Goal: Transaction & Acquisition: Purchase product/service

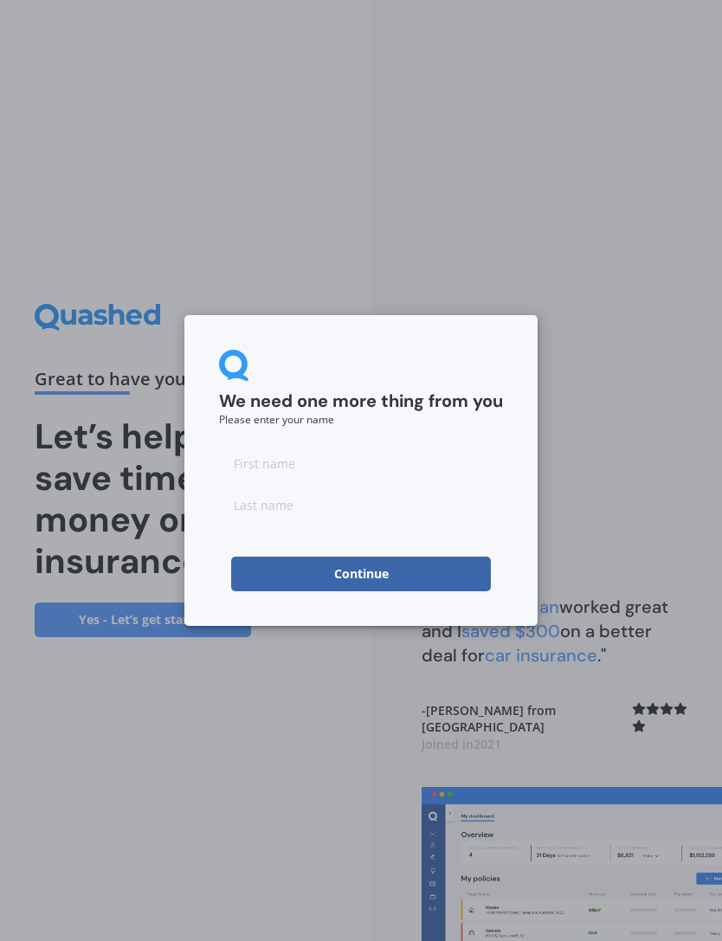
click at [467, 585] on button "Continue" at bounding box center [361, 574] width 260 height 35
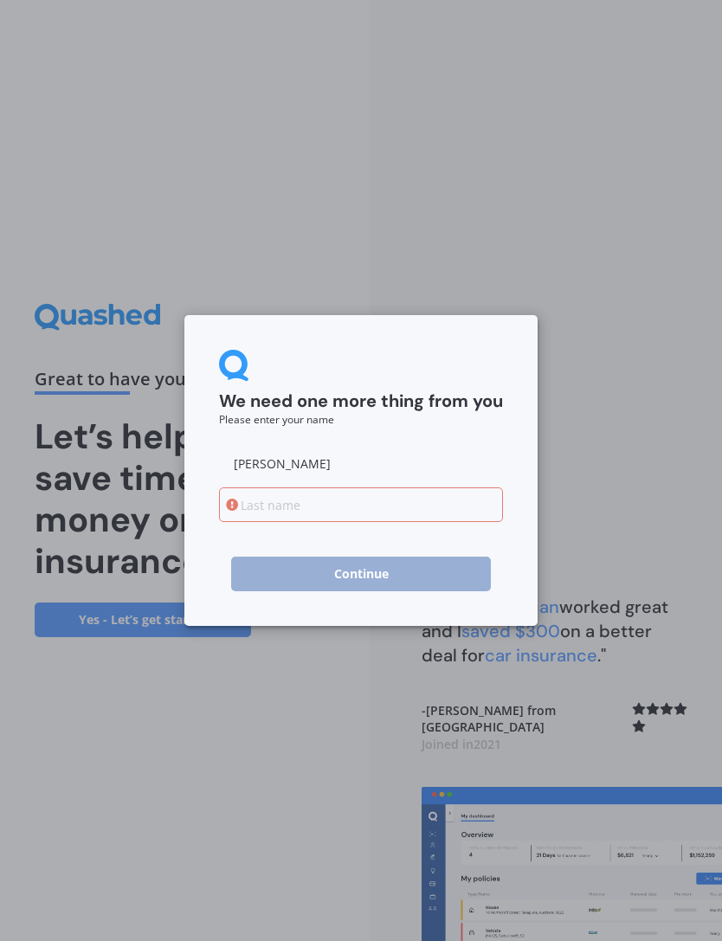
type input "Bev"
click at [337, 515] on input at bounding box center [361, 504] width 284 height 35
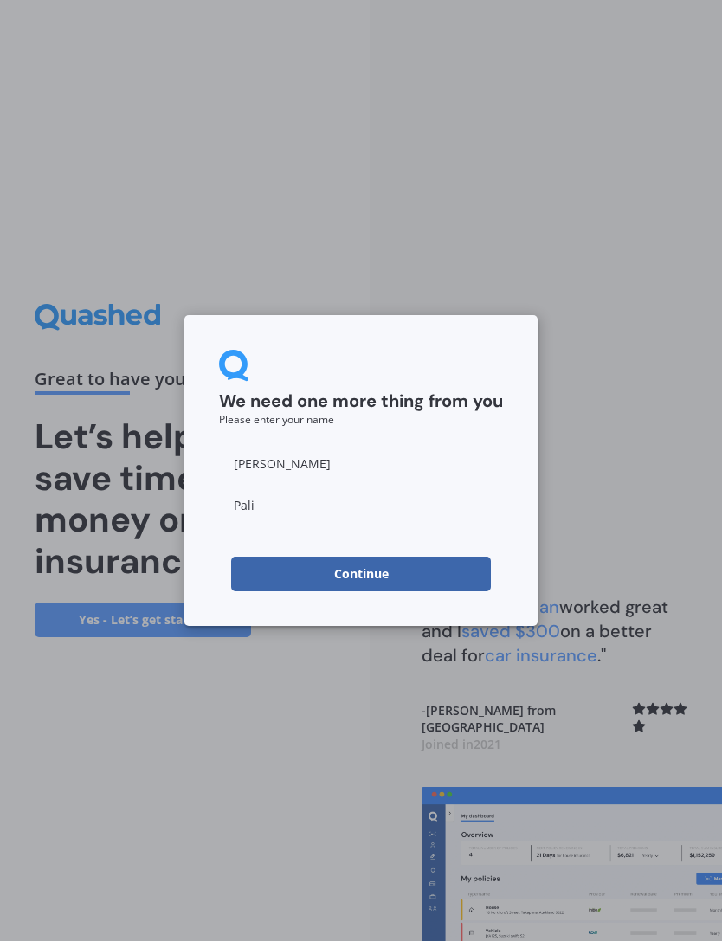
type input "Palin"
click at [426, 575] on button "Continue" at bounding box center [361, 574] width 260 height 35
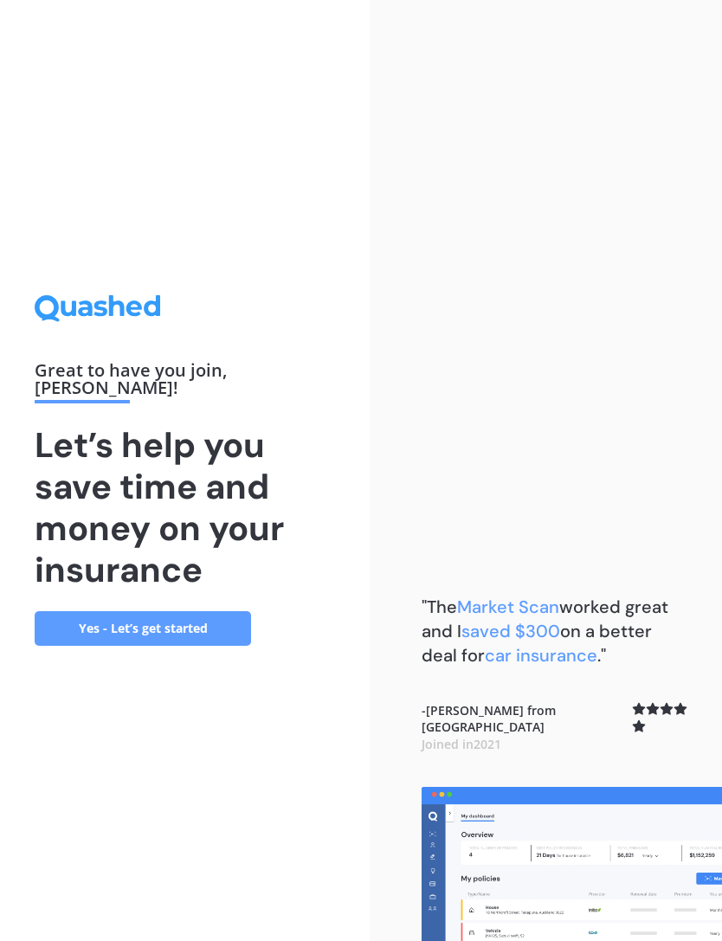
scroll to position [55, 0]
click at [147, 611] on link "Yes - Let’s get started" at bounding box center [143, 628] width 216 height 35
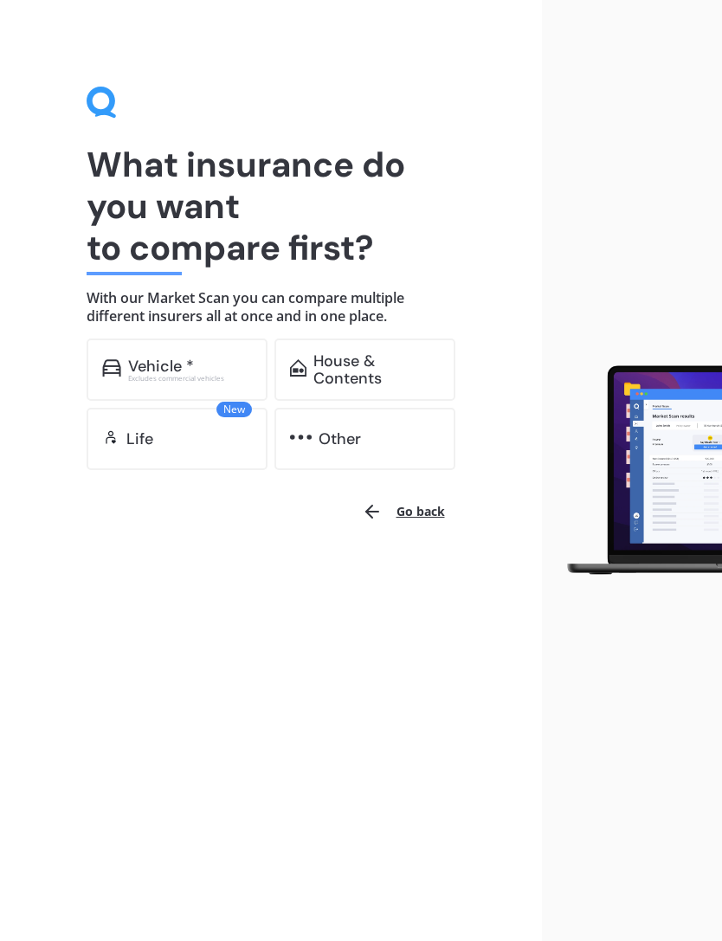
click at [128, 364] on div "Vehicle *" at bounding box center [161, 365] width 66 height 17
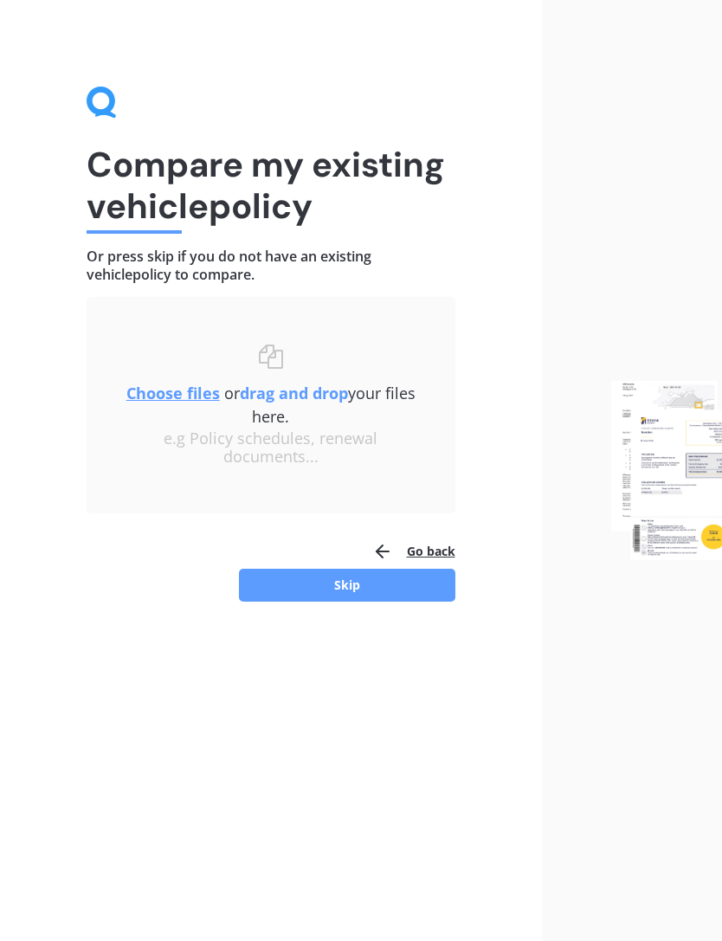
click at [419, 599] on button "Skip" at bounding box center [347, 585] width 216 height 33
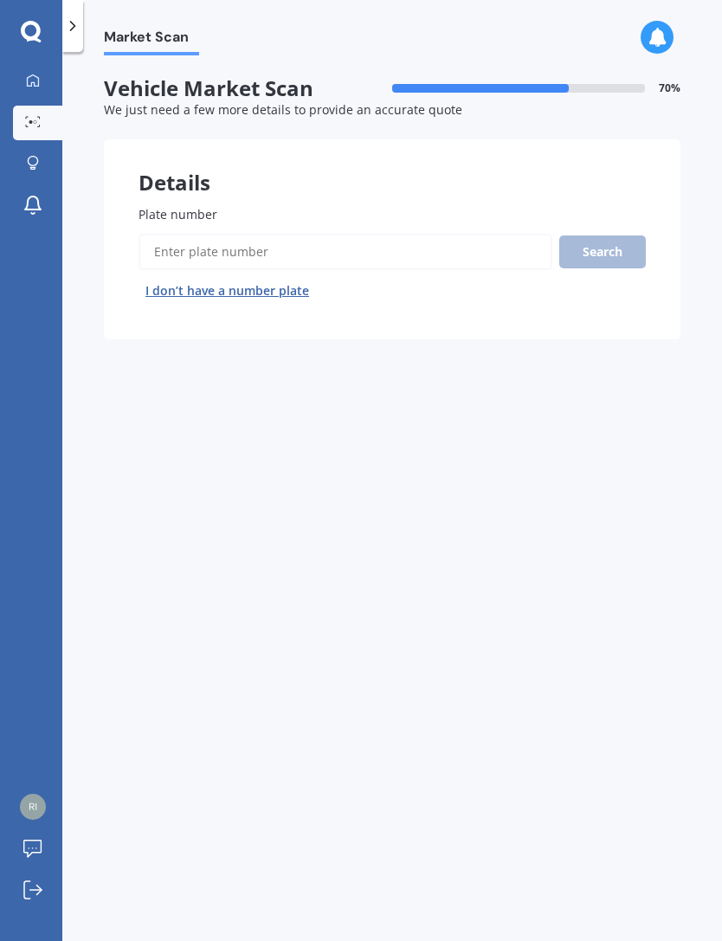
click at [169, 248] on input "Plate number" at bounding box center [345, 252] width 414 height 36
type input "Qem745"
click at [615, 256] on button "Search" at bounding box center [602, 251] width 87 height 33
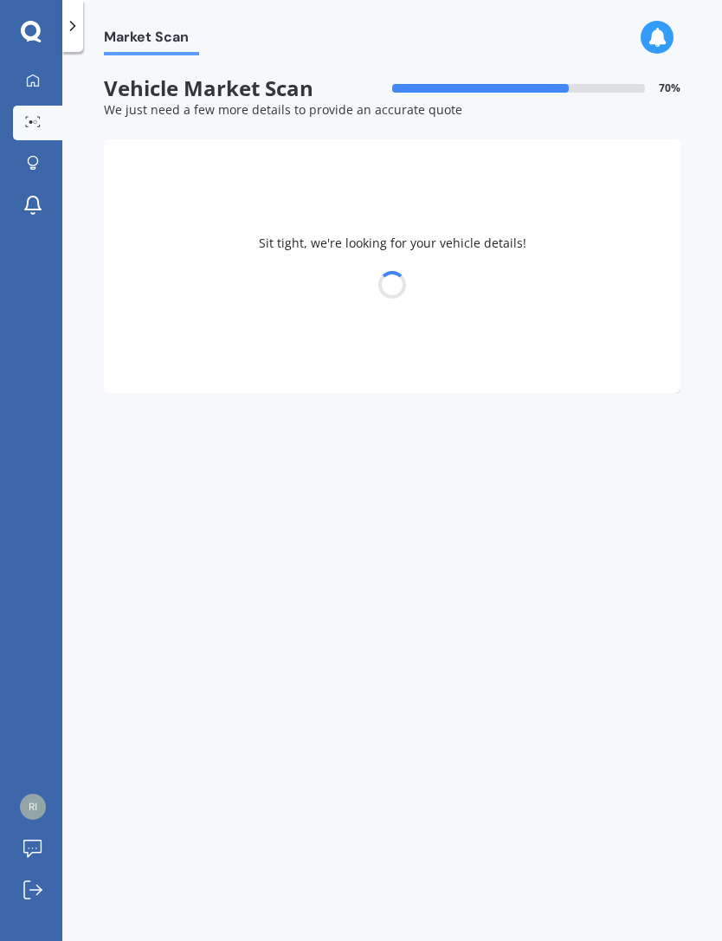
select select "AUDI"
select select "E-TRON"
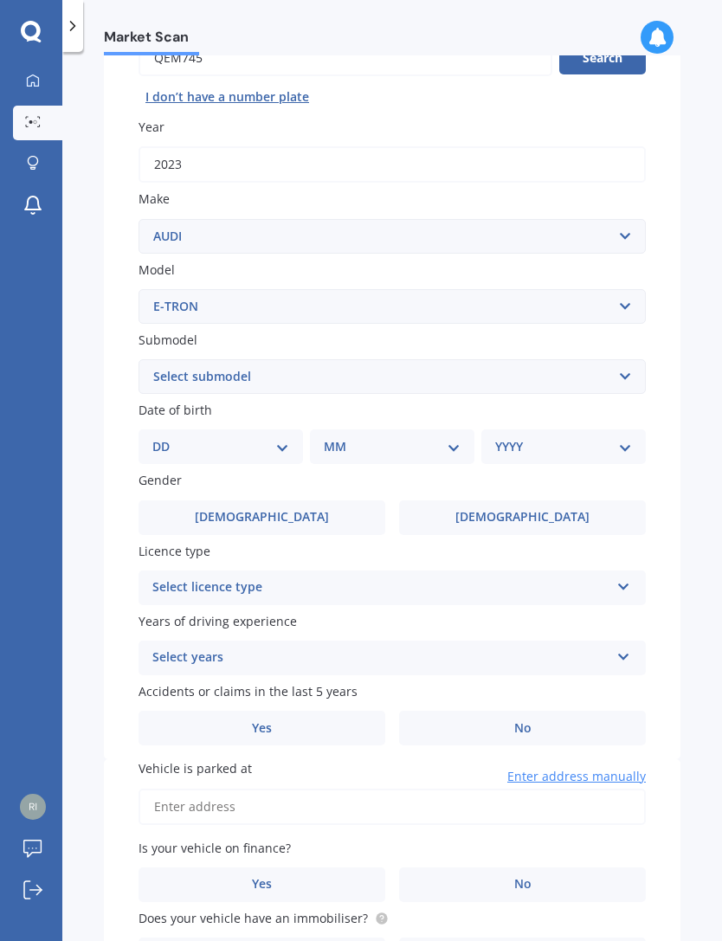
scroll to position [196, 0]
click at [161, 438] on select "DD 01 02 03 04 05 06 07 08 09 10 11 12 13 14 15 16 17 18 19 20 21 22 23 24 25 2…" at bounding box center [220, 444] width 137 height 19
select select "01"
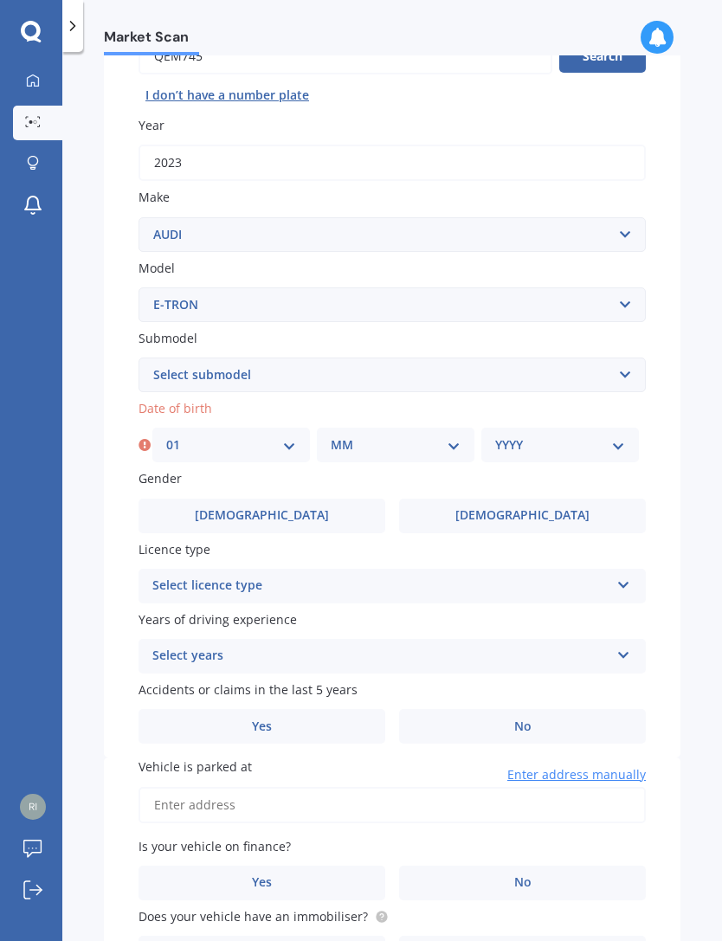
click at [428, 435] on select "MM 01 02 03 04 05 06 07 08 09 10 11 12" at bounding box center [396, 444] width 130 height 19
select select "09"
click at [292, 435] on select "DD 01 02 03 04 05 06 07 08 09 10 11 12 13 14 15 16 17 18 19 20 21 22 23 24 25 2…" at bounding box center [231, 444] width 130 height 19
select select "06"
click at [589, 440] on select "YYYY 2025 2024 2023 2022 2021 2020 2019 2018 2017 2016 2015 2014 2013 2012 2011…" at bounding box center [560, 444] width 130 height 19
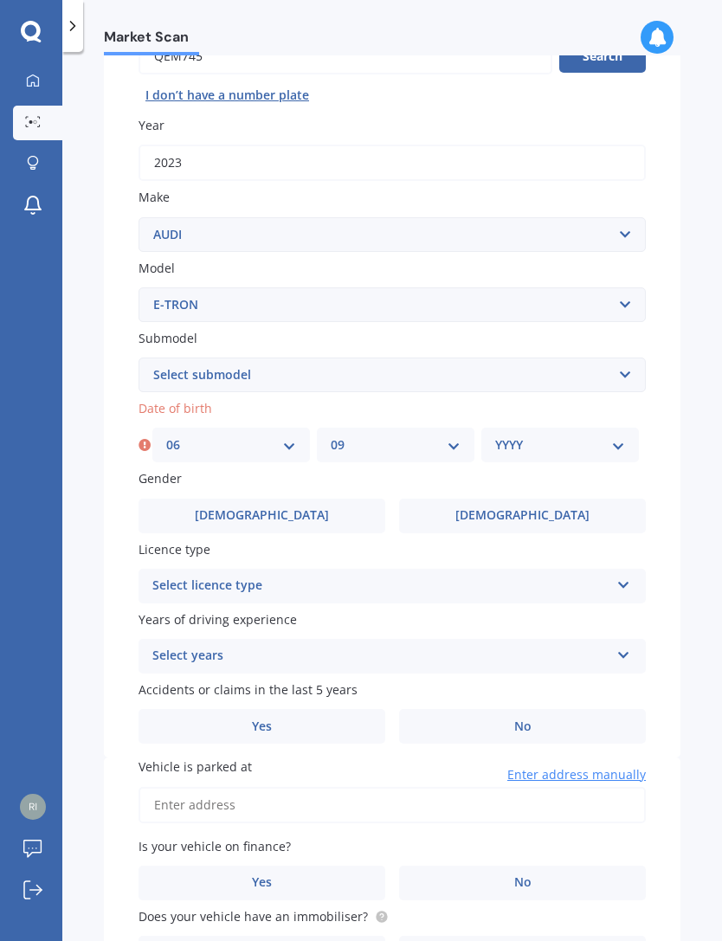
select select "1980"
click at [0, 437] on div "My Dashboard Market Scan Explore insurance Notifications Bev Palin Submit feedb…" at bounding box center [31, 502] width 62 height 877
click at [0, 438] on div "My Dashboard Market Scan Explore insurance Notifications Bev Palin Submit feedb…" at bounding box center [31, 502] width 62 height 877
click at [559, 521] on label "Female" at bounding box center [522, 516] width 247 height 35
click at [0, 0] on input "Female" at bounding box center [0, 0] width 0 height 0
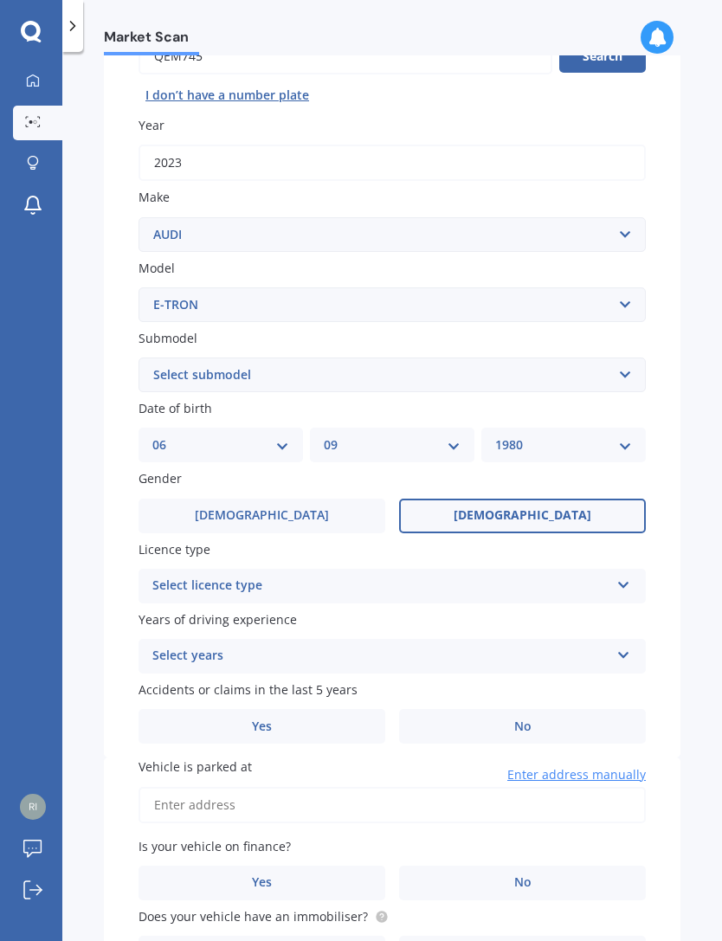
click at [543, 576] on div "Select licence type" at bounding box center [380, 586] width 457 height 21
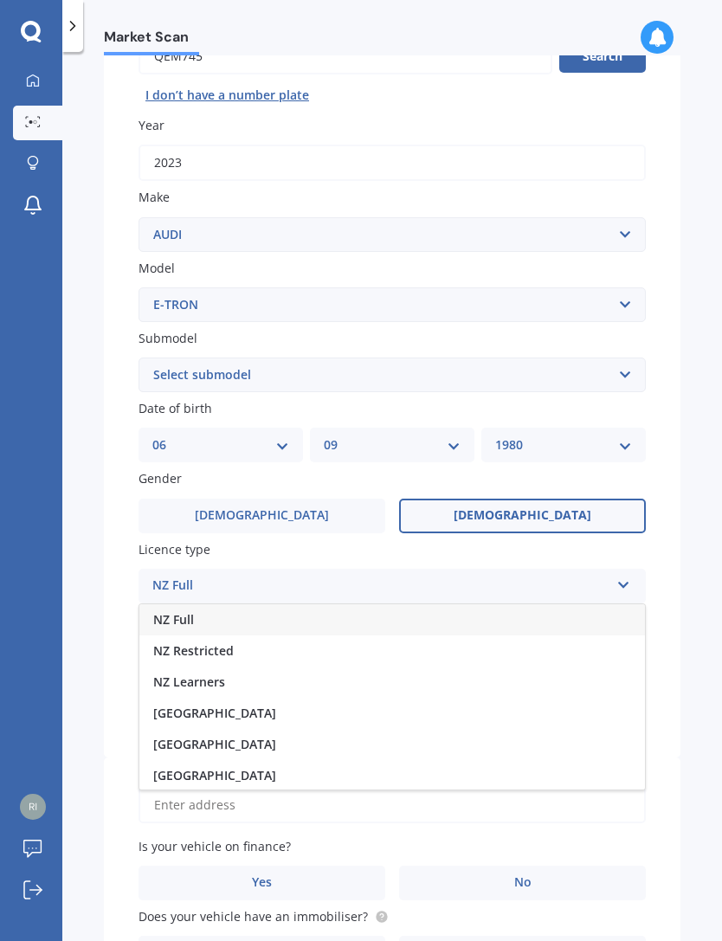
click at [480, 606] on div "NZ Full" at bounding box center [391, 619] width 505 height 31
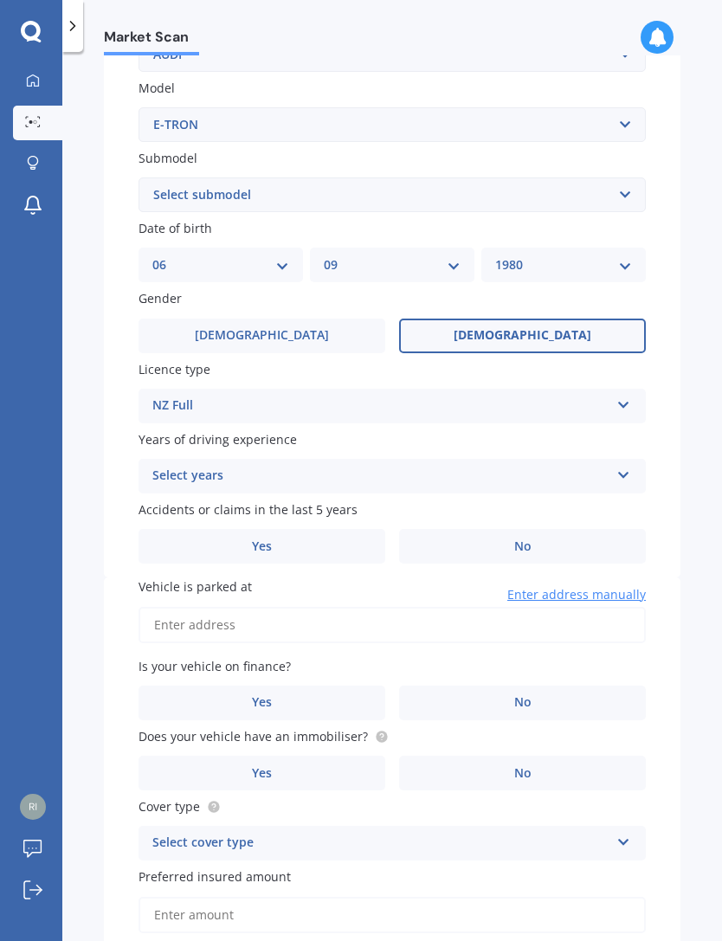
scroll to position [388, 0]
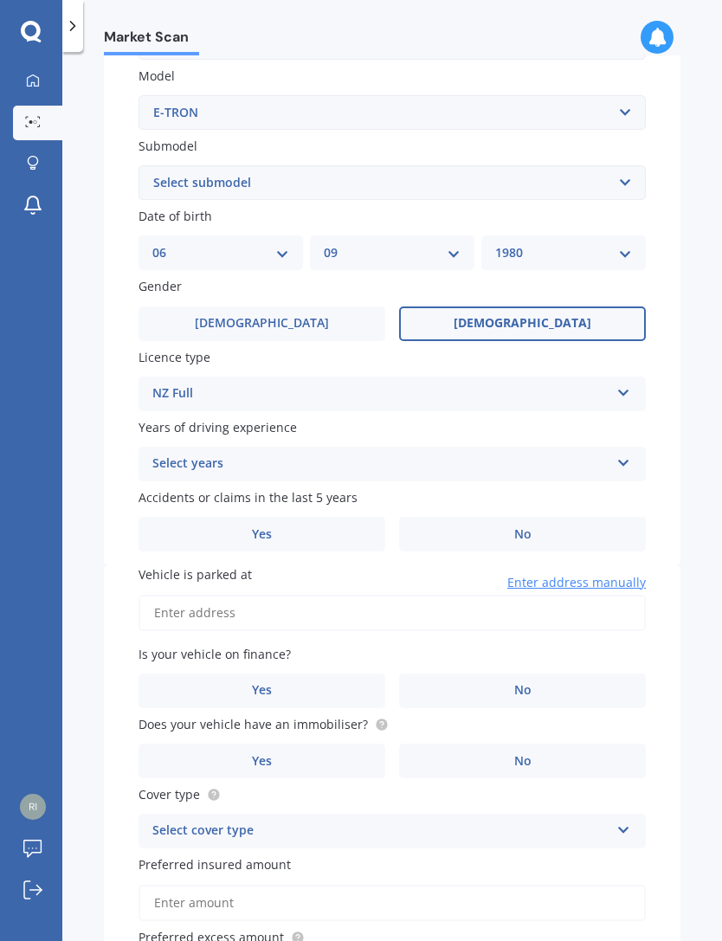
click at [615, 461] on div "Select years 5 or more years 4 years 3 years 2 years 1 year" at bounding box center [391, 464] width 507 height 35
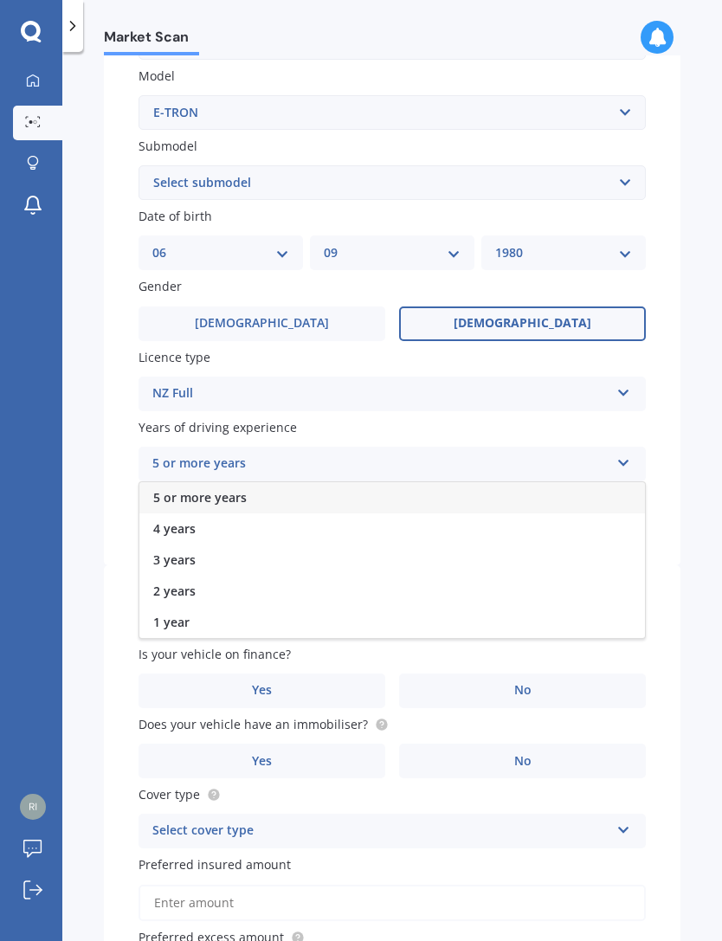
click at [563, 489] on div "5 or more years" at bounding box center [391, 497] width 505 height 31
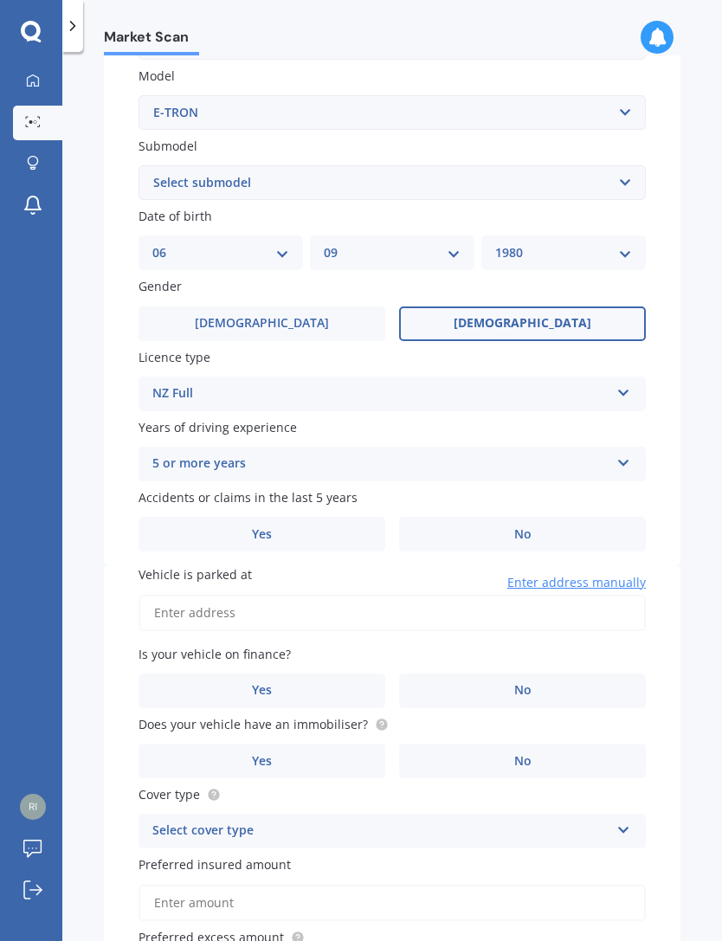
click at [547, 528] on label "No" at bounding box center [522, 534] width 247 height 35
click at [0, 0] on input "No" at bounding box center [0, 0] width 0 height 0
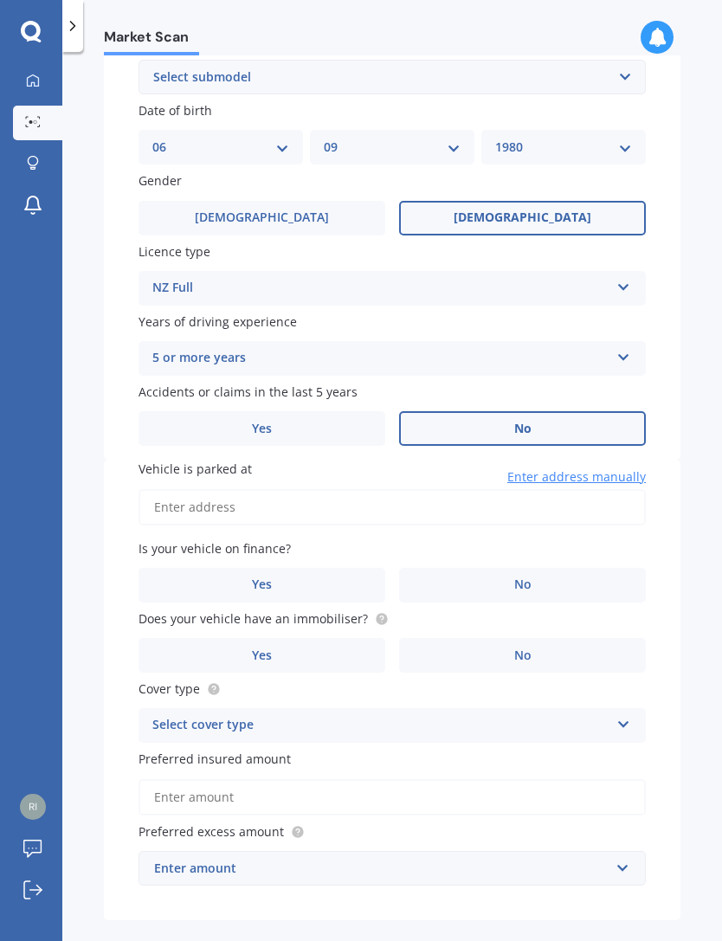
scroll to position [492, 0]
click at [177, 497] on input "Vehicle is parked at" at bounding box center [391, 508] width 507 height 36
type input "82 Chesham Lane, Clevedon 2585"
click at [491, 569] on label "No" at bounding box center [522, 586] width 247 height 35
click at [0, 0] on input "No" at bounding box center [0, 0] width 0 height 0
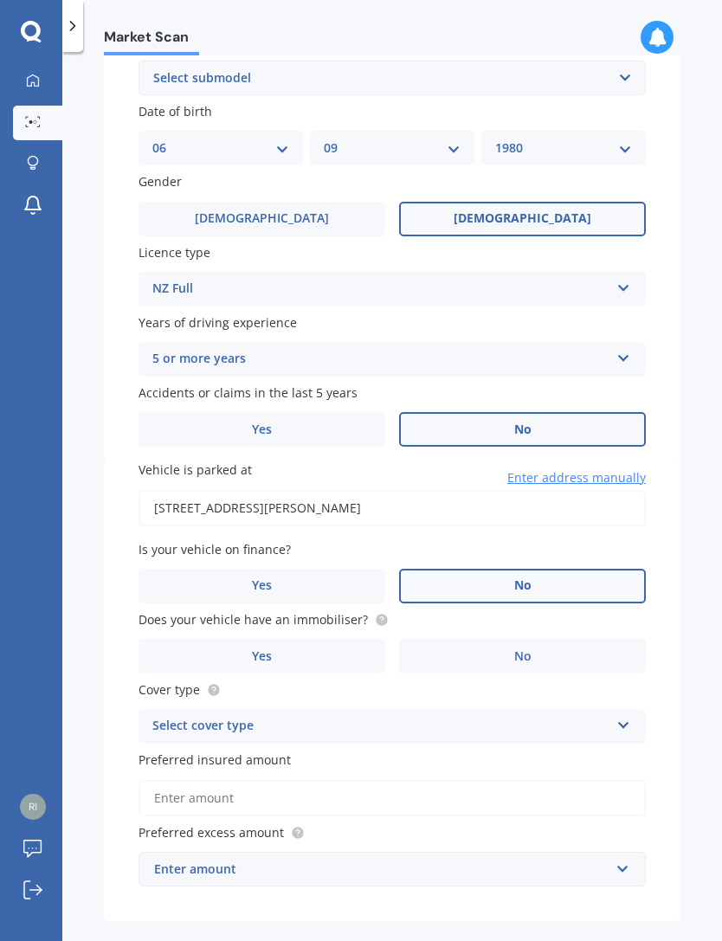
click at [340, 639] on label "Yes" at bounding box center [261, 656] width 247 height 35
click at [0, 0] on input "Yes" at bounding box center [0, 0] width 0 height 0
click at [380, 716] on div "Select cover type" at bounding box center [380, 726] width 457 height 21
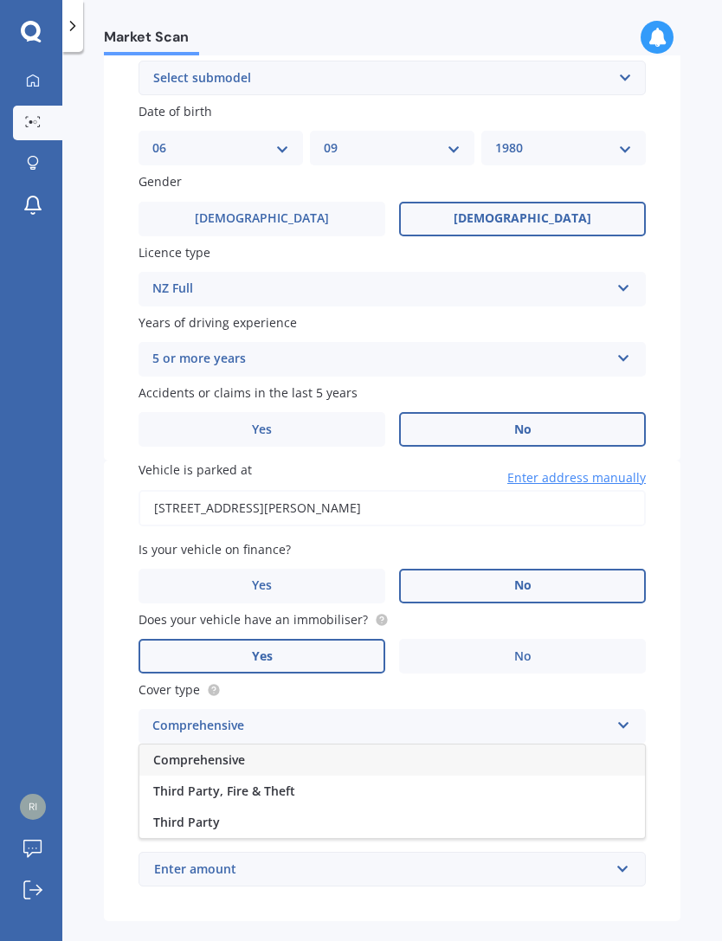
click at [330, 744] on div "Comprehensive" at bounding box center [391, 759] width 505 height 31
click at [443, 780] on input "Preferred insured amount" at bounding box center [391, 798] width 507 height 36
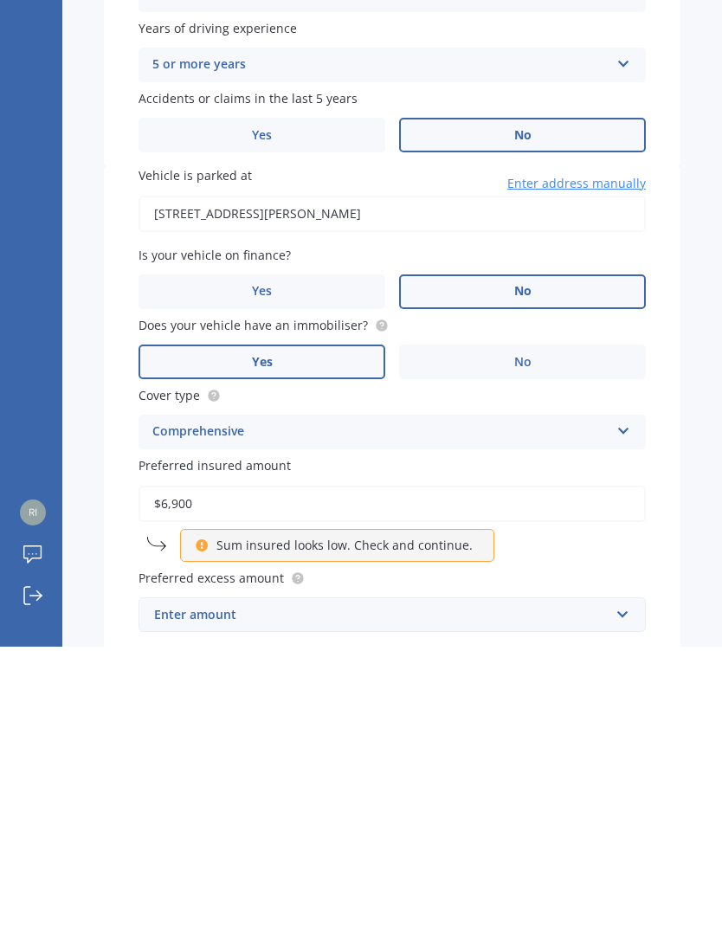
type input "$69,000"
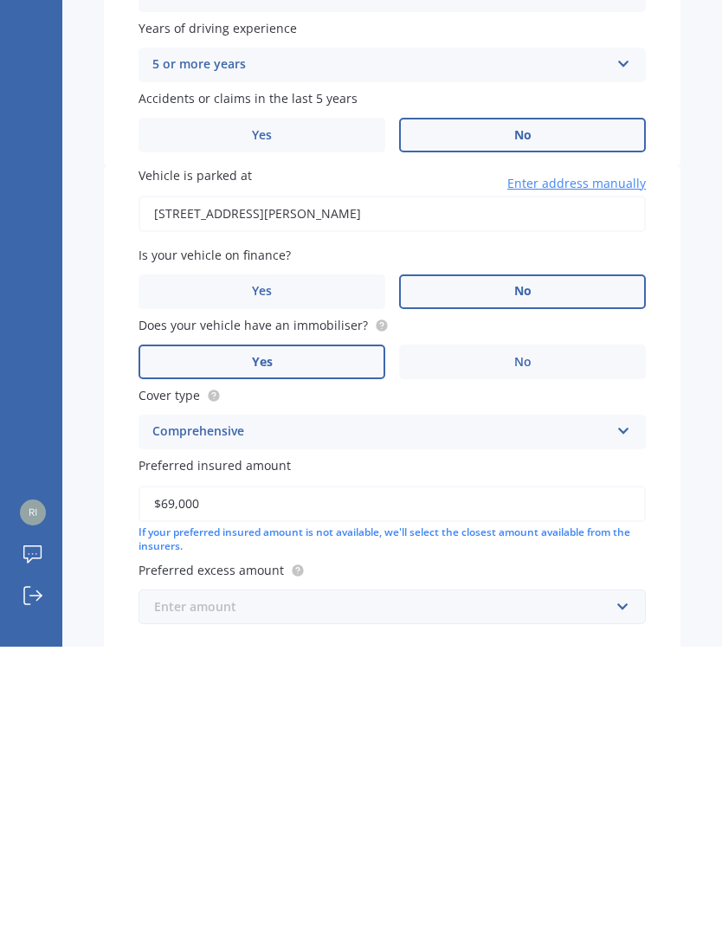
click at [615, 885] on input "text" at bounding box center [386, 901] width 492 height 33
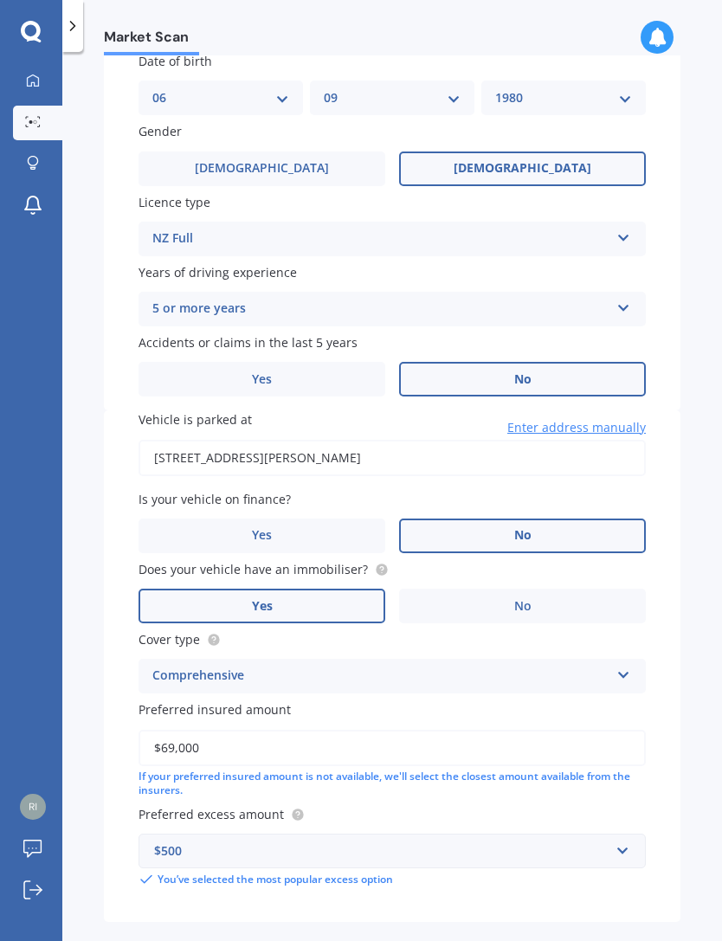
click at [554, 940] on button "Next" at bounding box center [572, 959] width 216 height 33
click at [569, 940] on div "Previous Next" at bounding box center [392, 959] width 576 height 33
click at [618, 834] on input "text" at bounding box center [386, 850] width 492 height 33
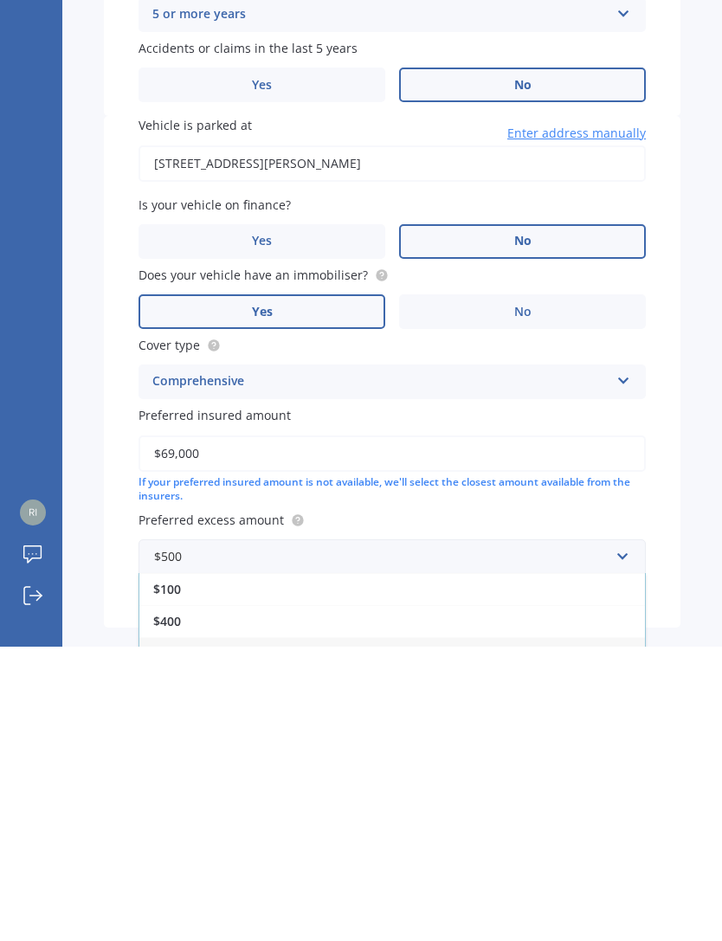
click at [576, 931] on div "$500" at bounding box center [391, 947] width 505 height 32
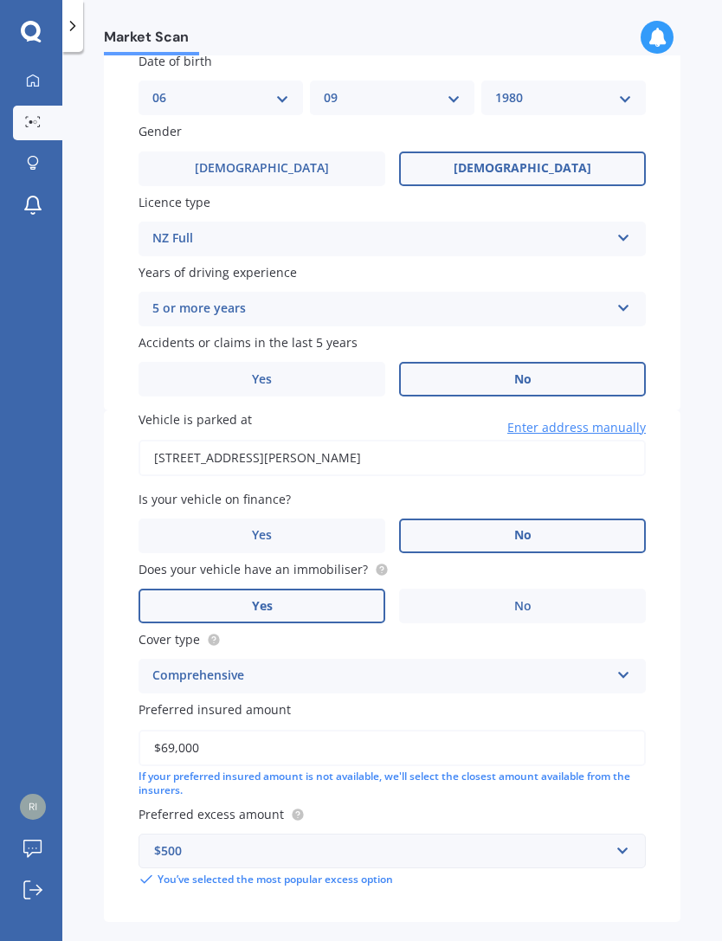
scroll to position [55, 0]
click at [589, 940] on div "Previous Next" at bounding box center [392, 959] width 576 height 33
click at [600, 940] on div "Previous Next" at bounding box center [392, 959] width 576 height 33
click at [587, 940] on div "Previous Next" at bounding box center [392, 959] width 576 height 33
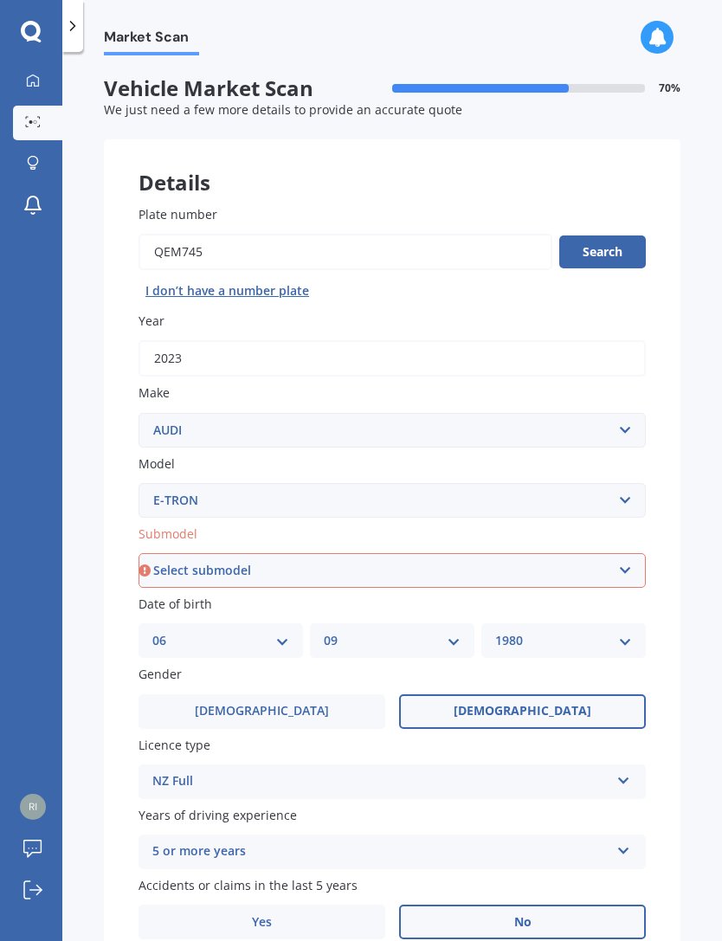
scroll to position [0, 0]
click at [618, 553] on select "Select submodel 300KW/EV/4WD/AT" at bounding box center [391, 570] width 507 height 35
select select "300KW/EV/4WD/AT"
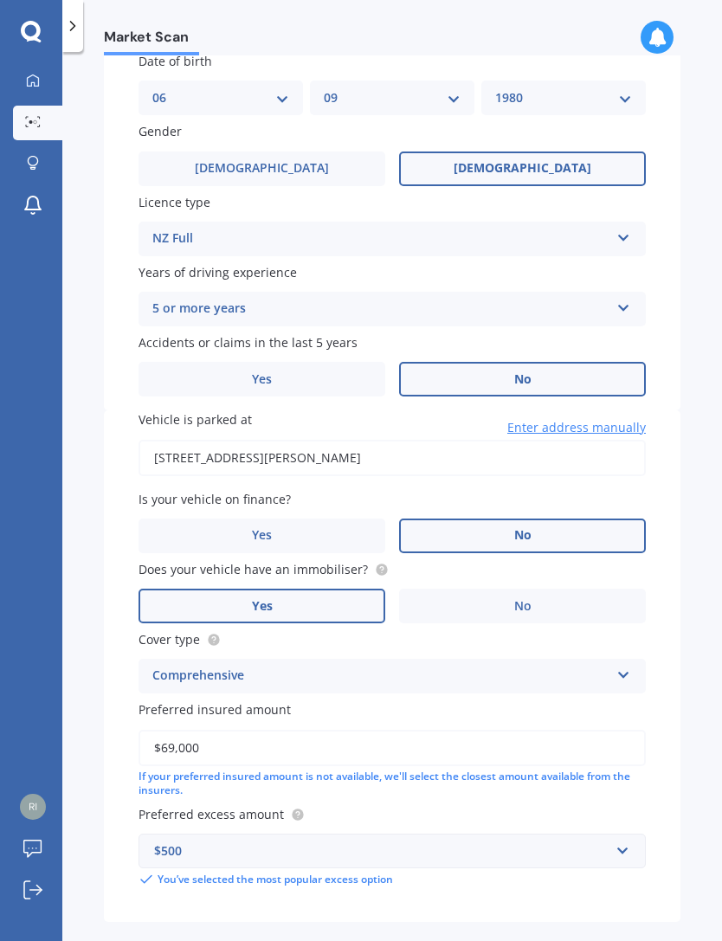
click at [587, 940] on button "Next" at bounding box center [572, 959] width 216 height 33
select select "06"
select select "09"
select select "1980"
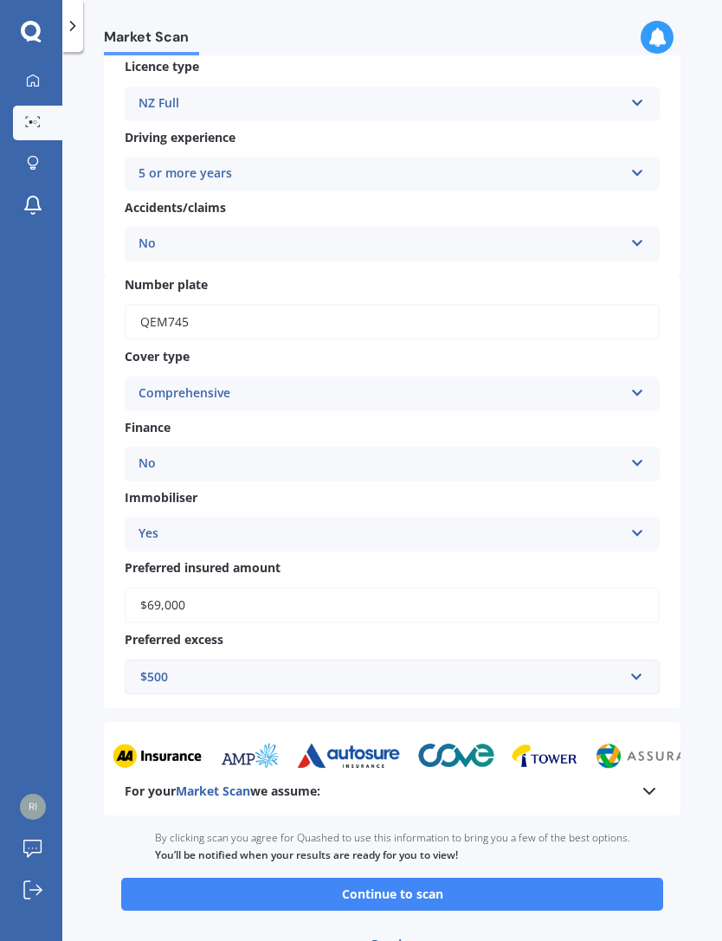
scroll to position [332, 0]
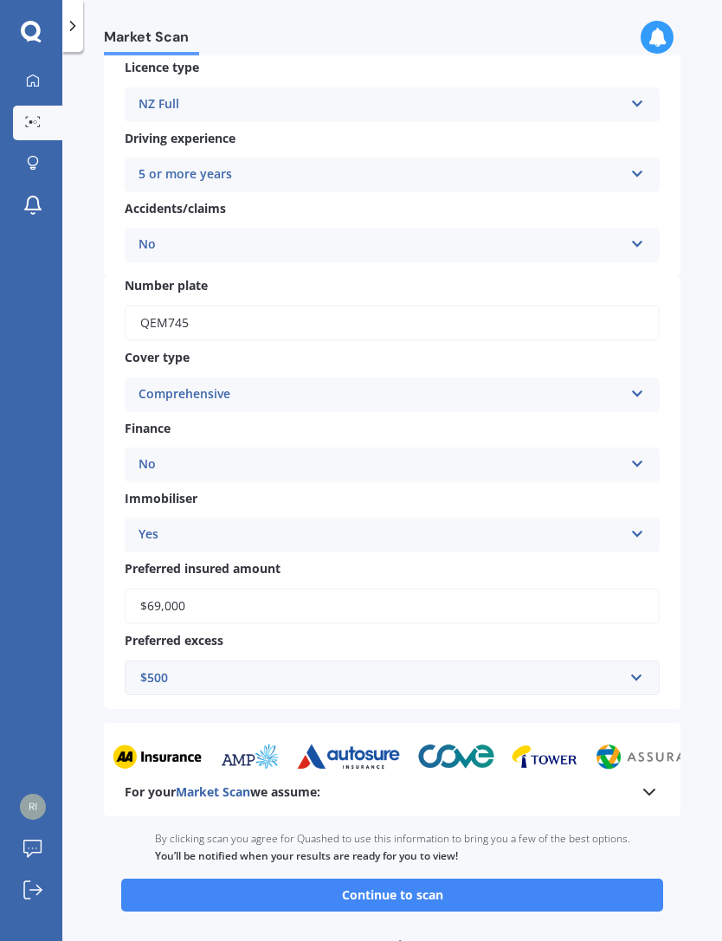
click at [568, 879] on button "Continue to scan" at bounding box center [392, 895] width 542 height 33
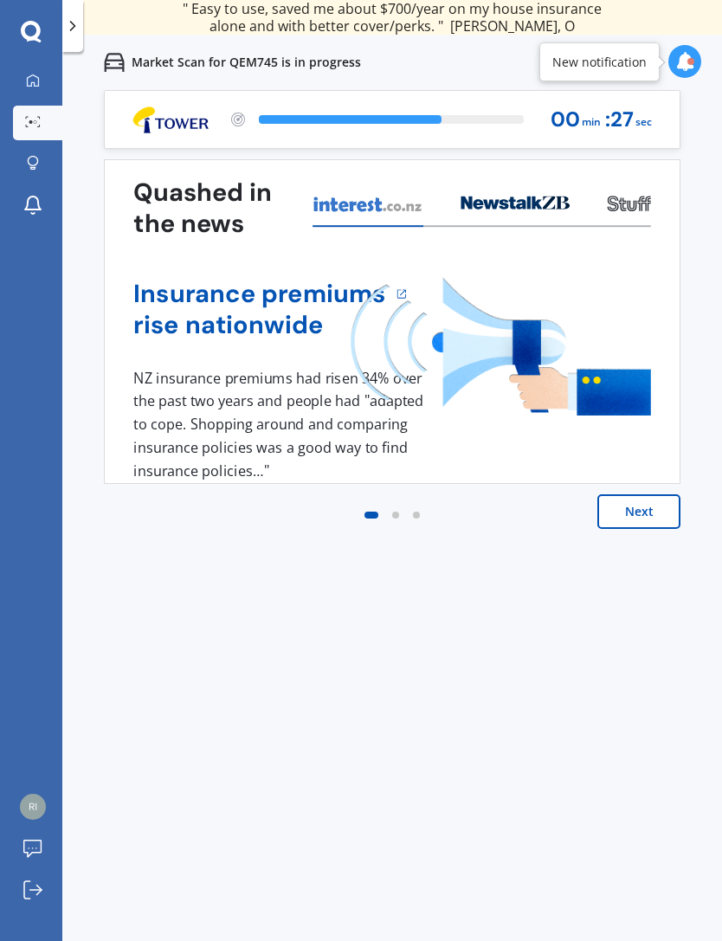
scroll to position [55, 0]
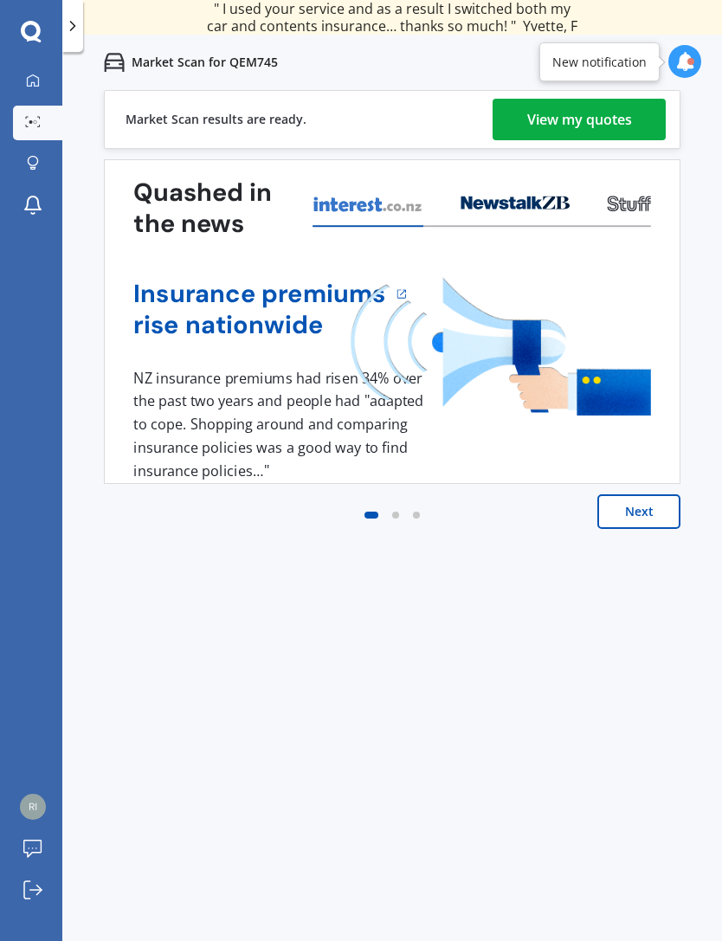
click at [628, 99] on div "View my quotes" at bounding box center [579, 120] width 105 height 42
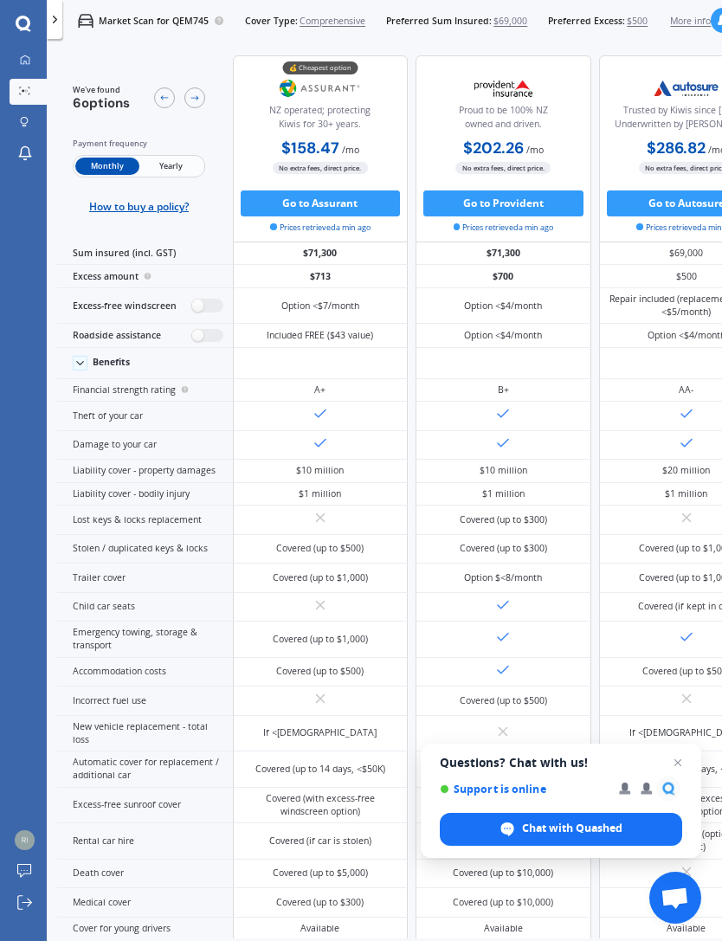
click at [176, 168] on span "Yearly" at bounding box center [170, 166] width 63 height 17
click at [198, 343] on label at bounding box center [207, 336] width 32 height 14
radio input "true"
